Goal: Find contact information: Obtain details needed to contact an individual or organization

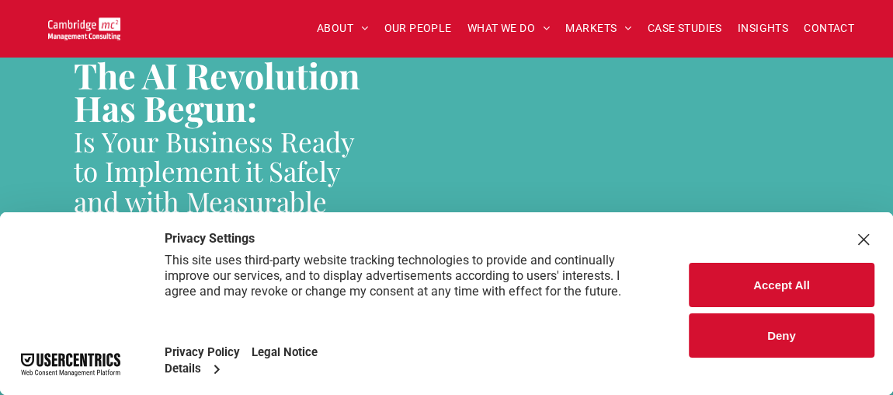
scroll to position [2278, 0]
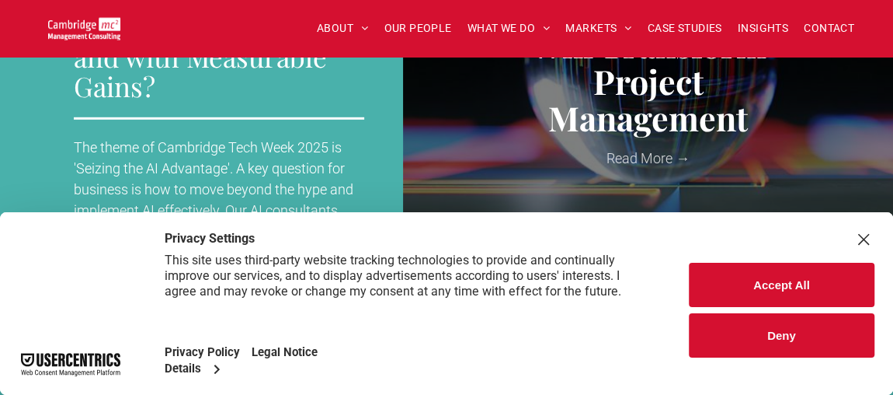
click at [872, 238] on div "Close Layer" at bounding box center [864, 239] width 22 height 22
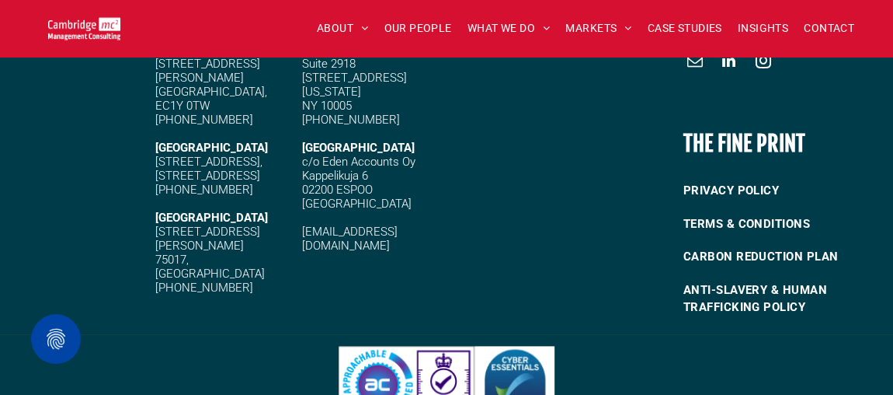
scroll to position [3586, 0]
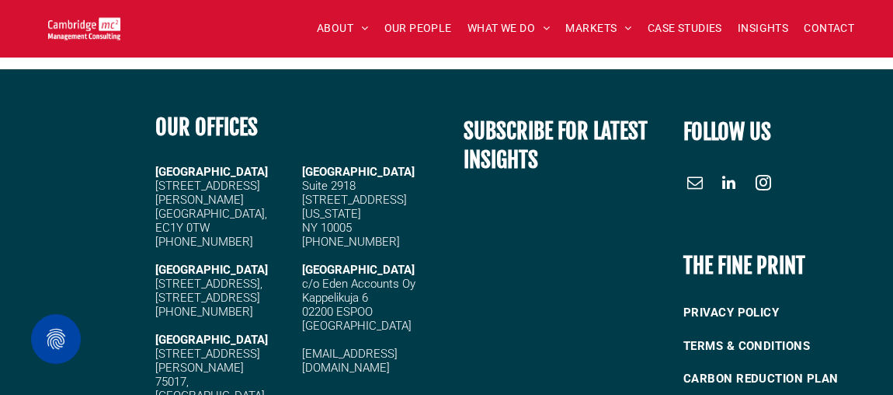
drag, startPoint x: 265, startPoint y: 213, endPoint x: 155, endPoint y: 212, distance: 110.3
click at [155, 212] on div "OUR OFFICES CAMBRIDGE 5 High Green, Cambridge, CB22 5EG +44 (0)1223 750335 LOND…" at bounding box center [298, 273] width 298 height 353
copy span "[PHONE_NUMBER]"
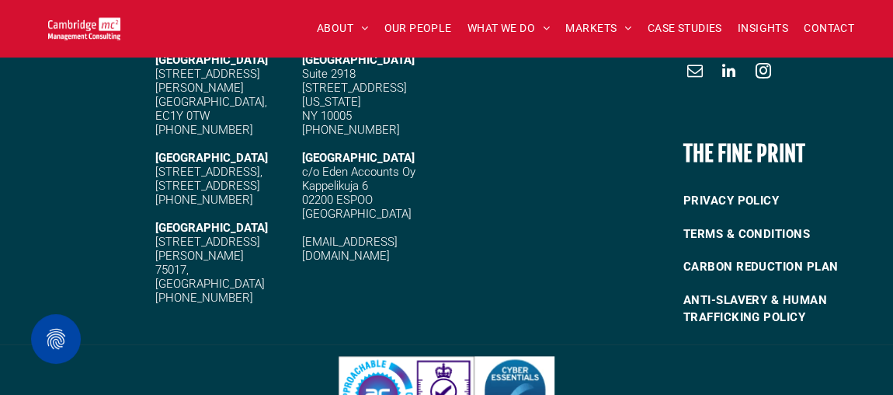
scroll to position [3697, 0]
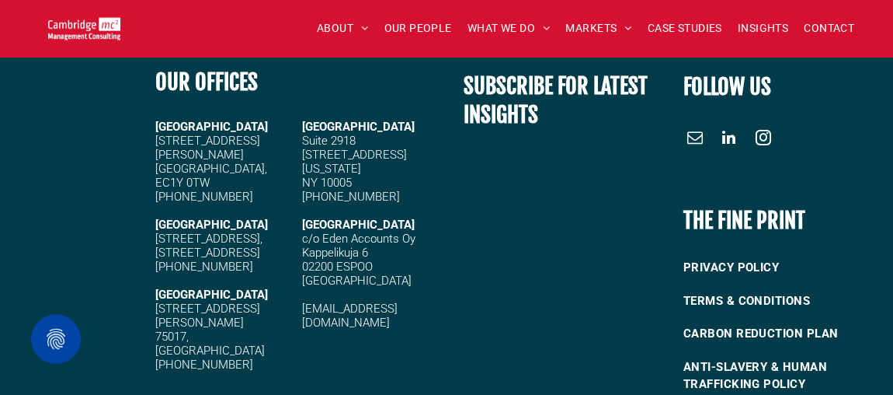
drag, startPoint x: 264, startPoint y: 167, endPoint x: 155, endPoint y: 166, distance: 109.5
click at [155, 190] on h5 "[PHONE_NUMBER]" at bounding box center [224, 197] width 138 height 14
copy span "[PHONE_NUMBER]"
